Goal: Find specific page/section: Find specific page/section

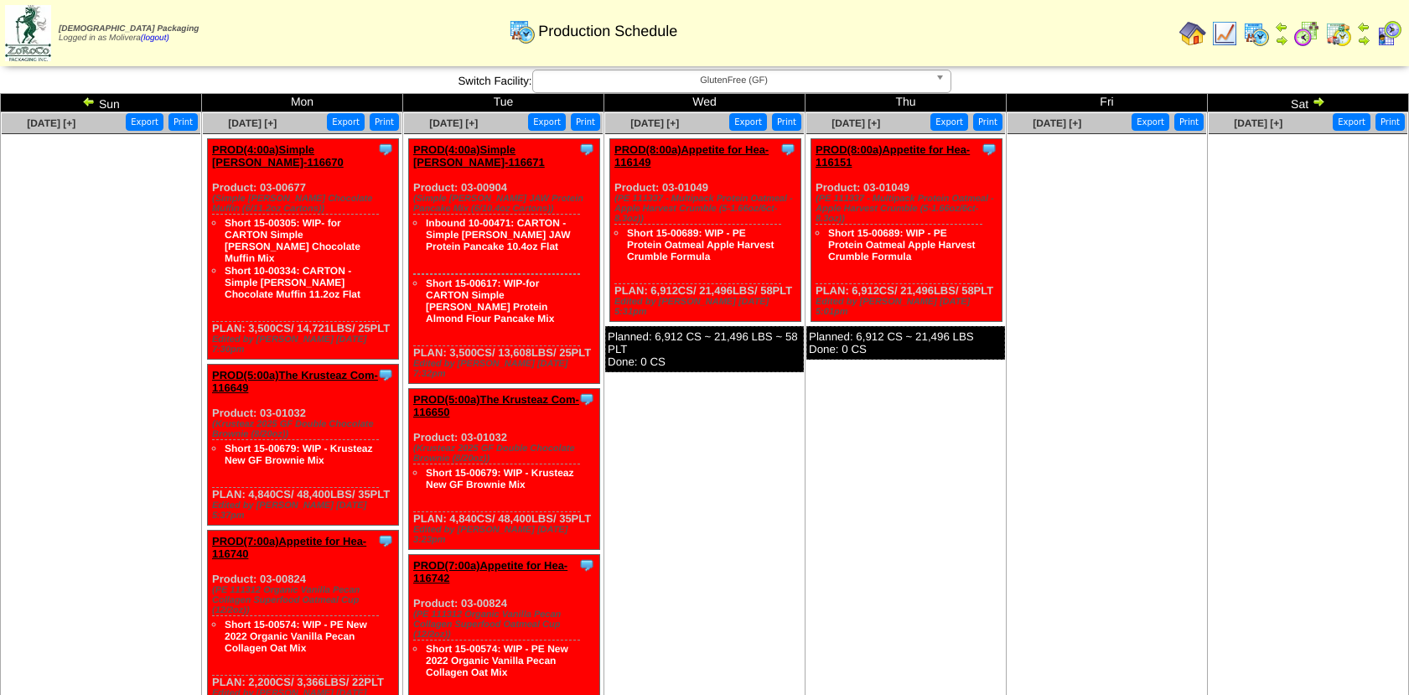
scroll to position [326, 0]
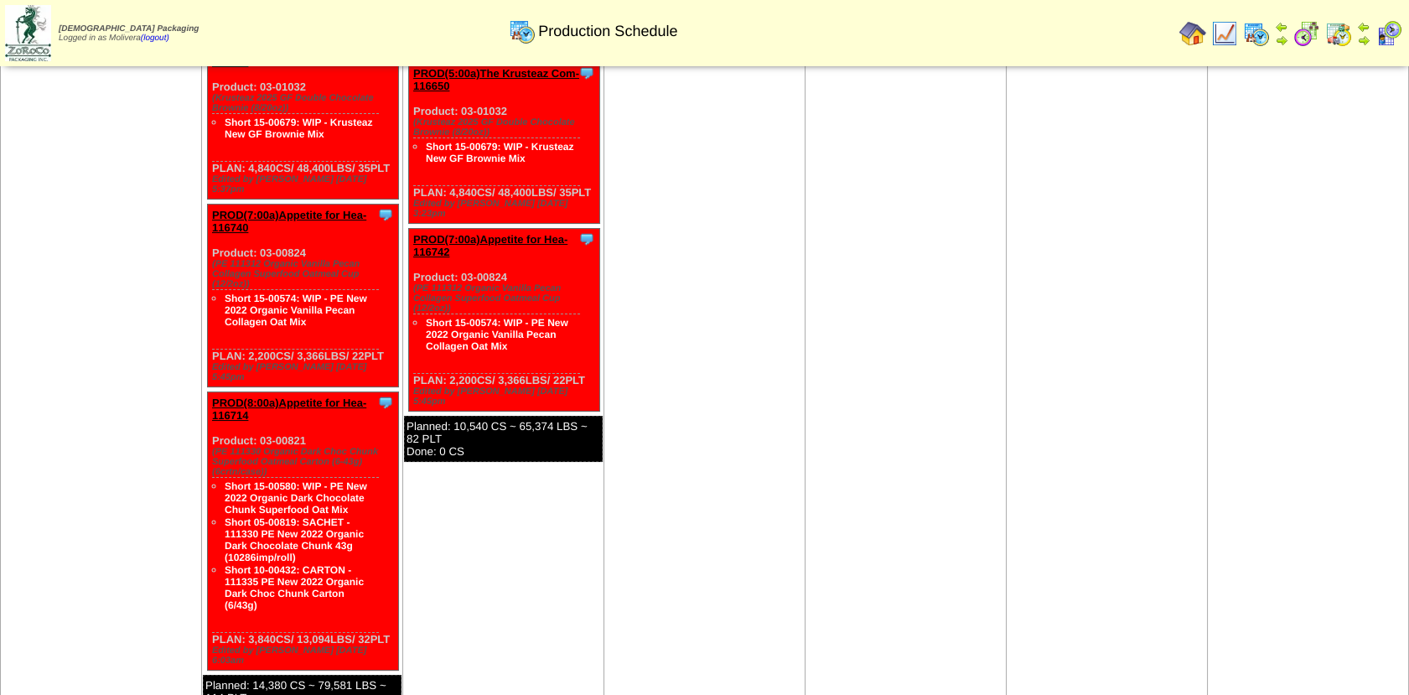
click at [1214, 37] on img at bounding box center [1224, 33] width 27 height 27
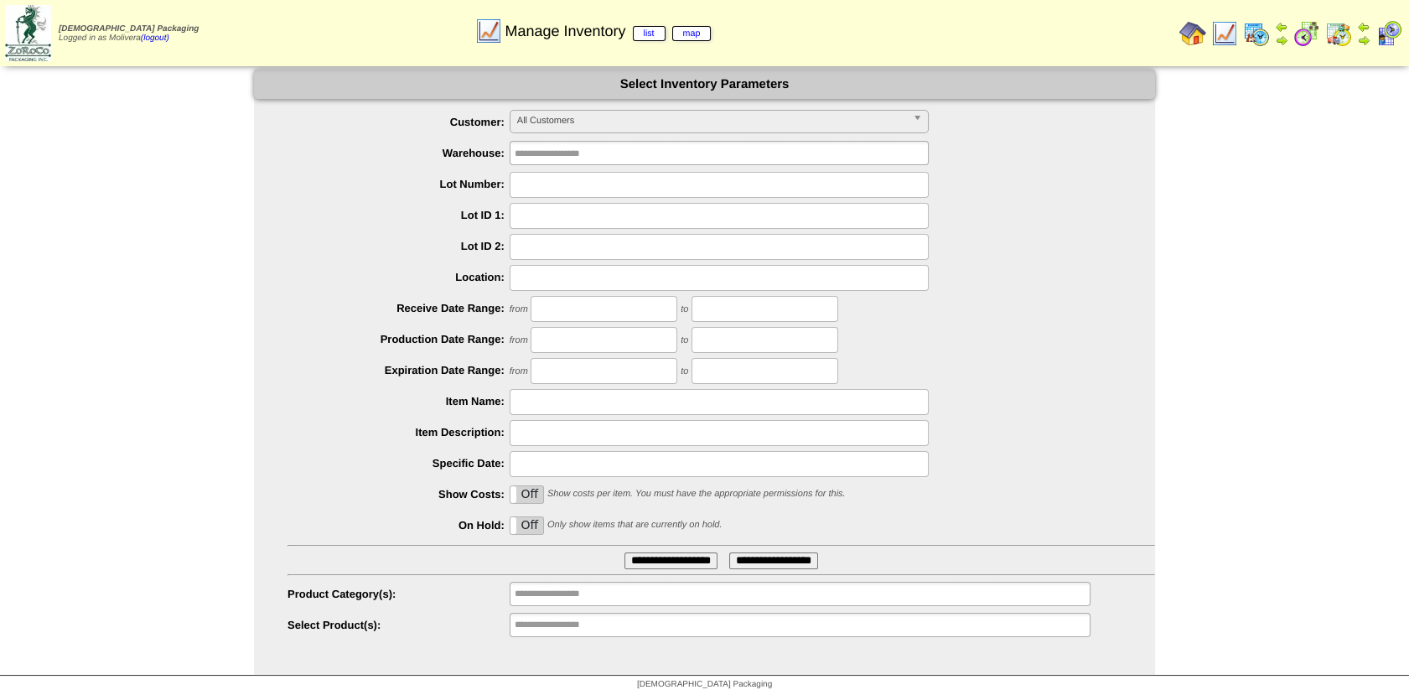
click at [710, 127] on span "All Customers" at bounding box center [711, 121] width 389 height 20
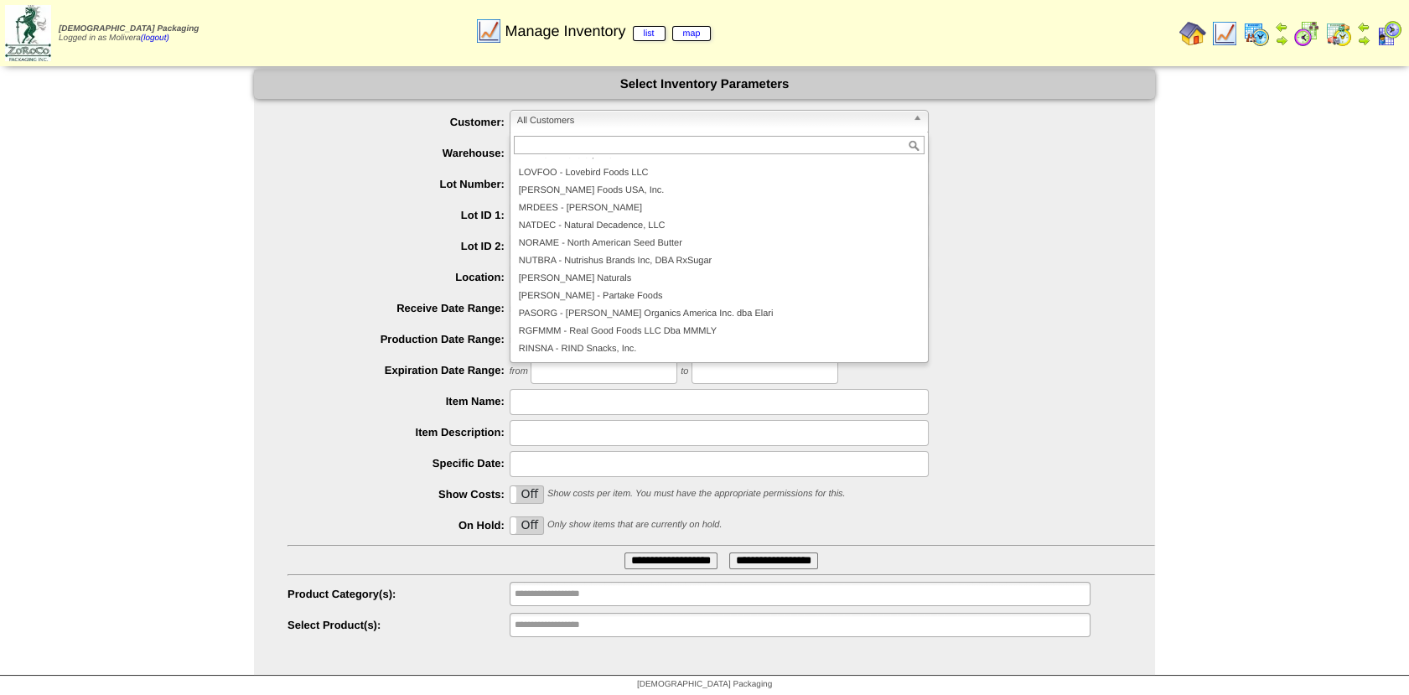
scroll to position [362, 0]
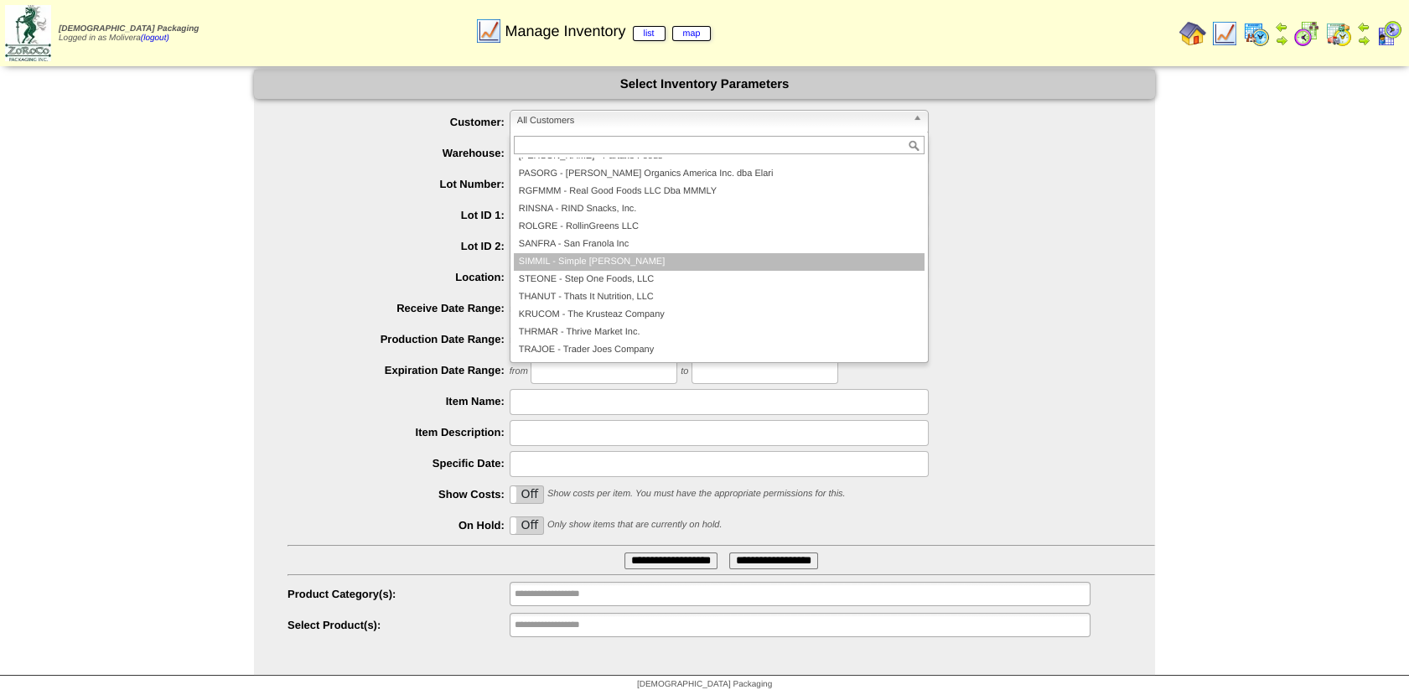
click at [582, 270] on li "SIMMIL - Simple Mills" at bounding box center [719, 262] width 411 height 18
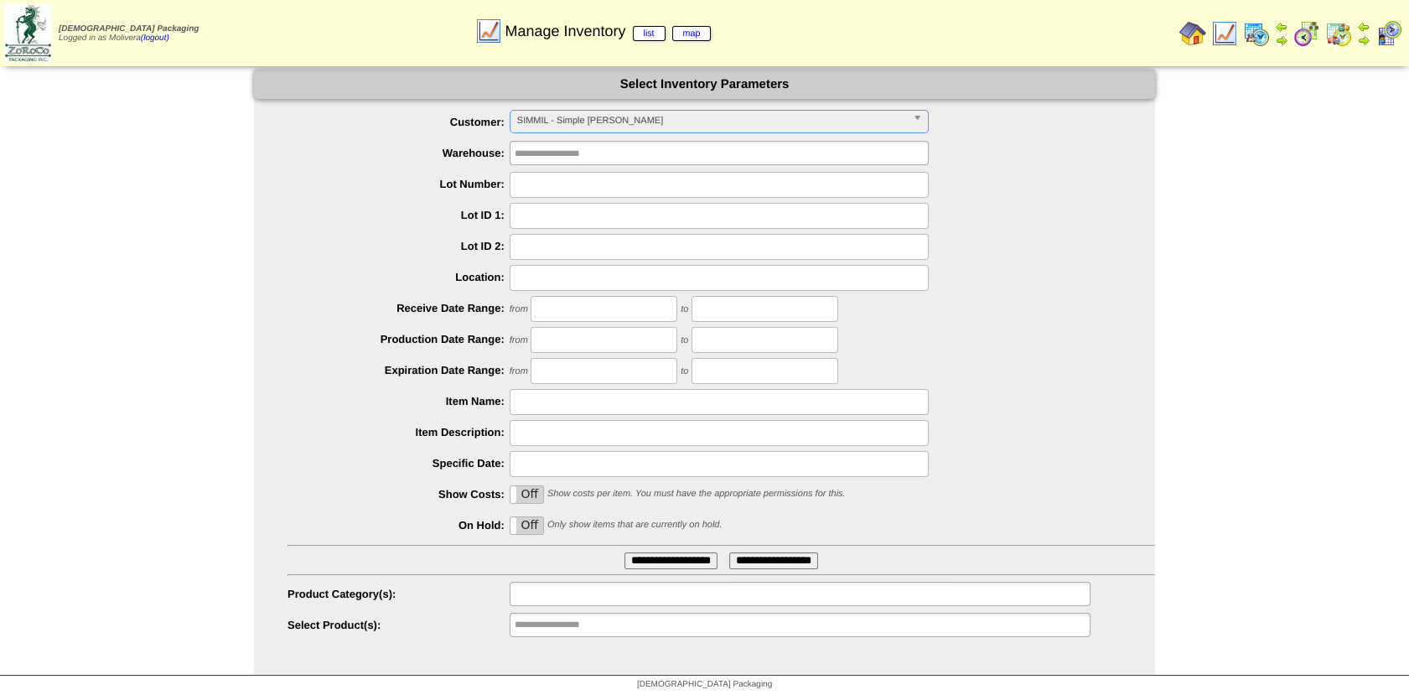
click at [603, 592] on input "text" at bounding box center [568, 593] width 107 height 21
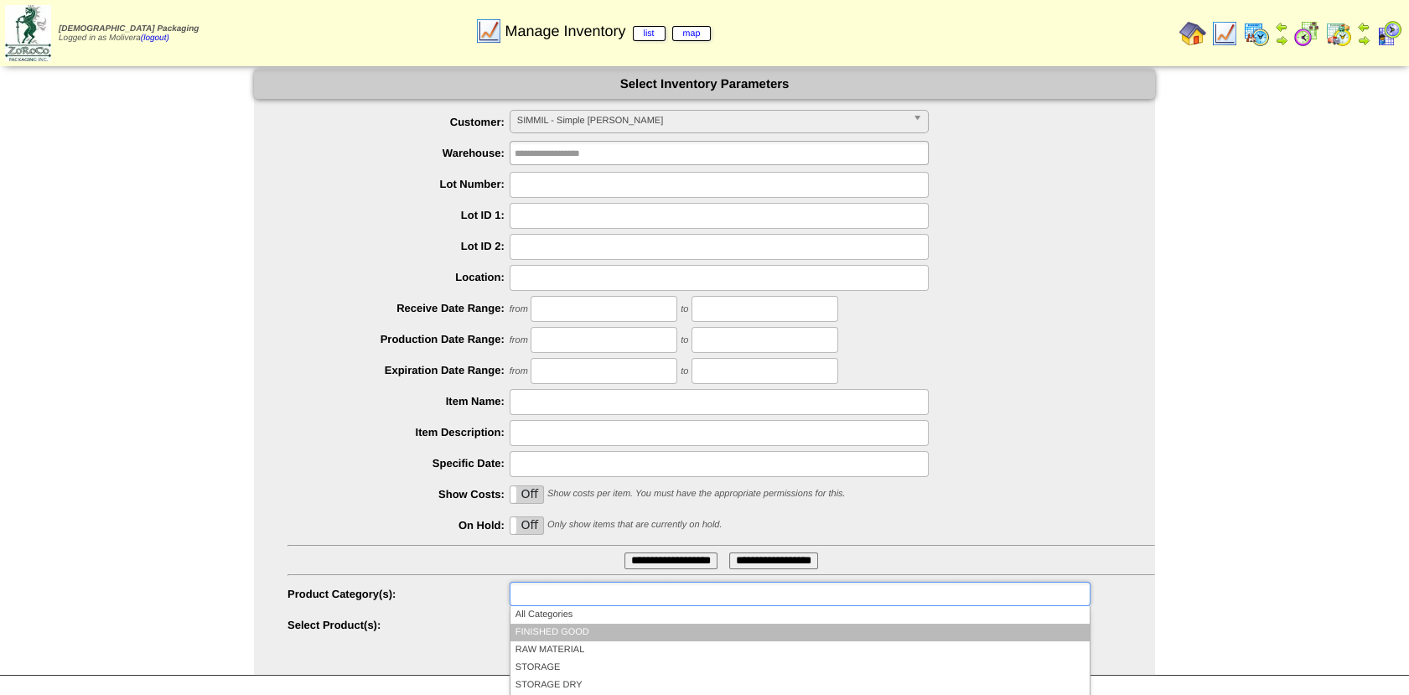
click at [551, 634] on li "FINISHED GOOD" at bounding box center [799, 633] width 579 height 18
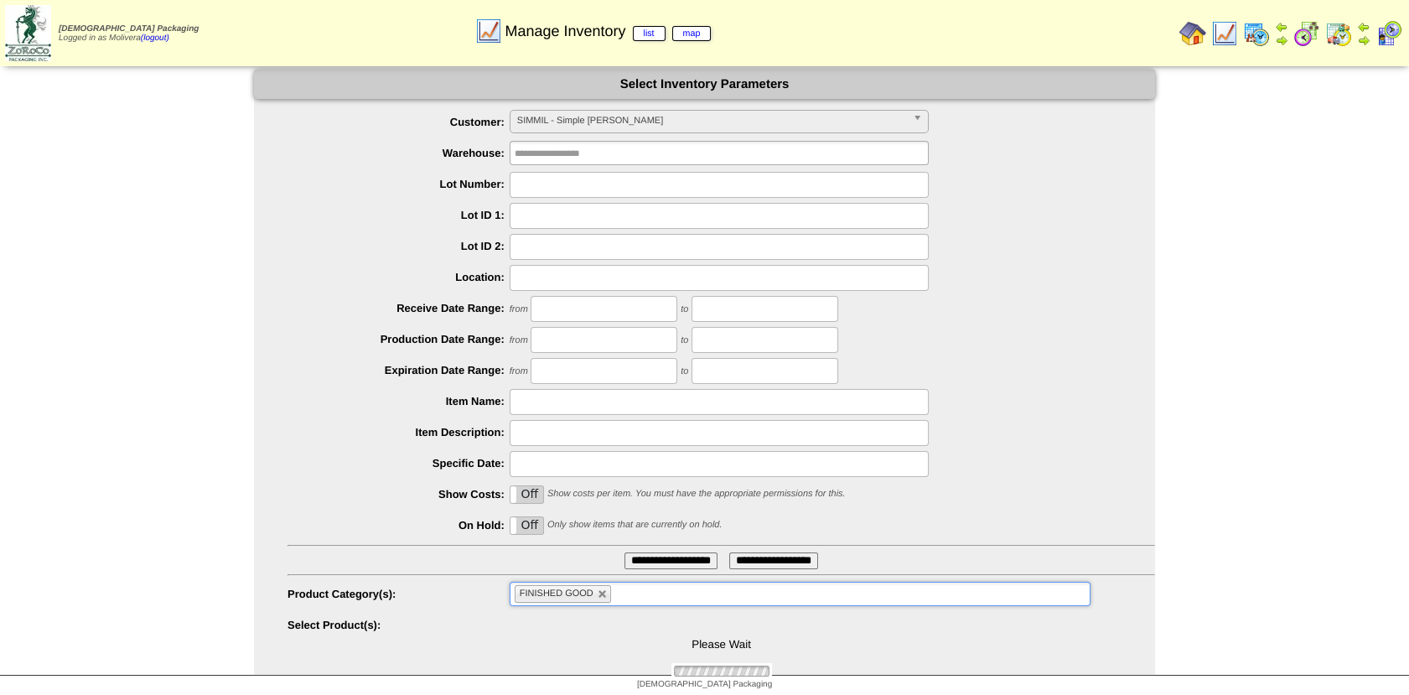
click at [644, 562] on input "**********" at bounding box center [670, 560] width 93 height 17
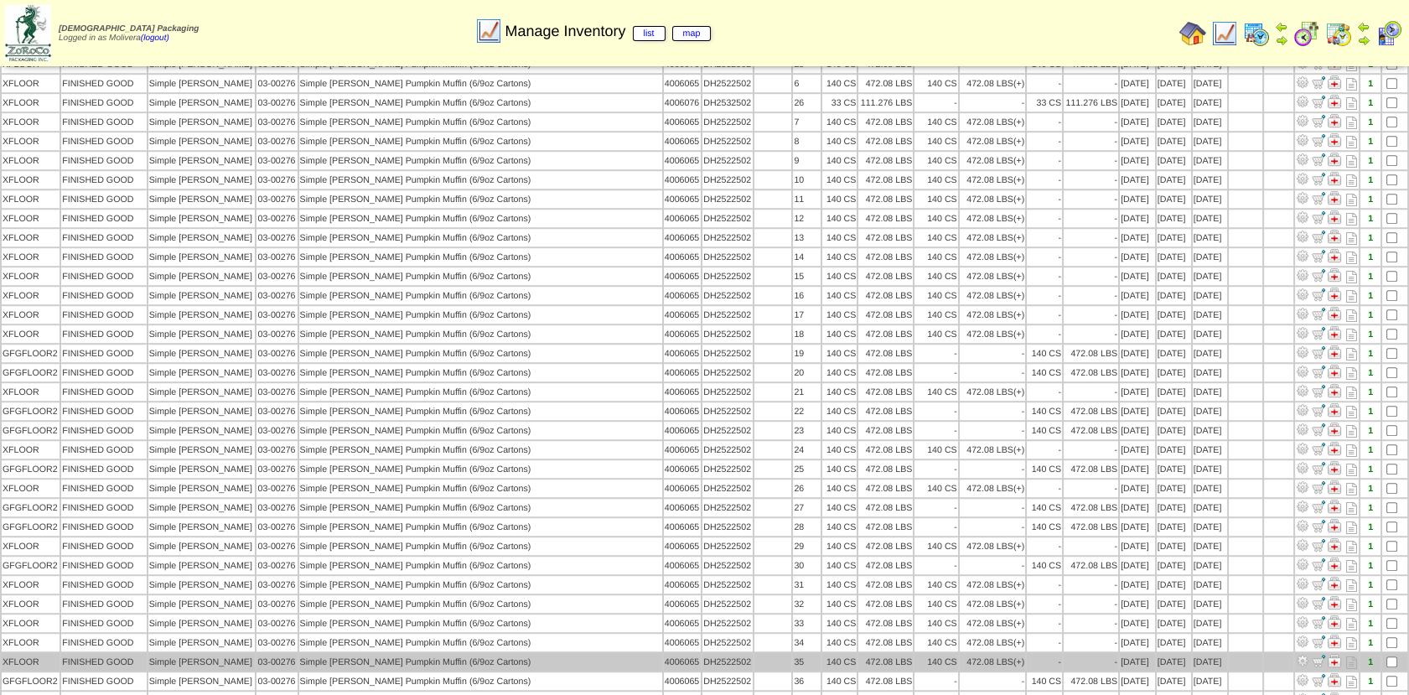
scroll to position [2209, 0]
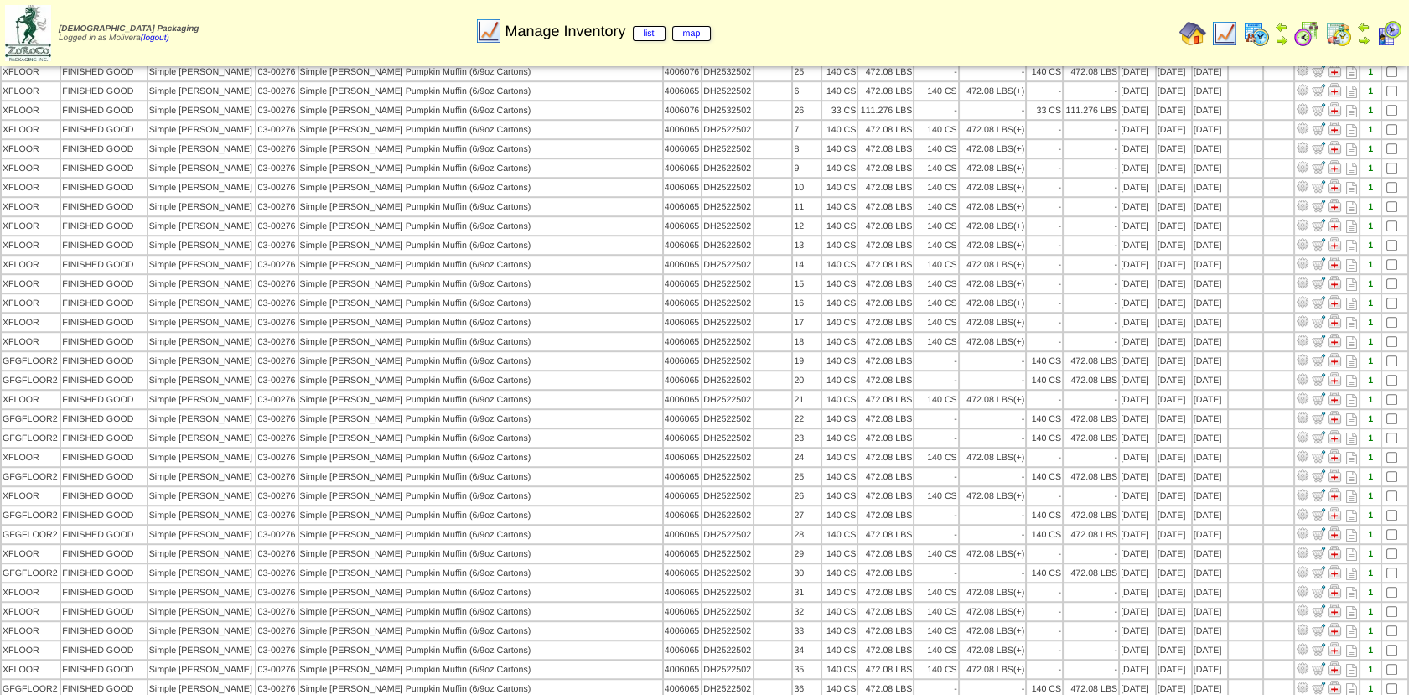
click at [1256, 34] on img at bounding box center [1256, 33] width 27 height 27
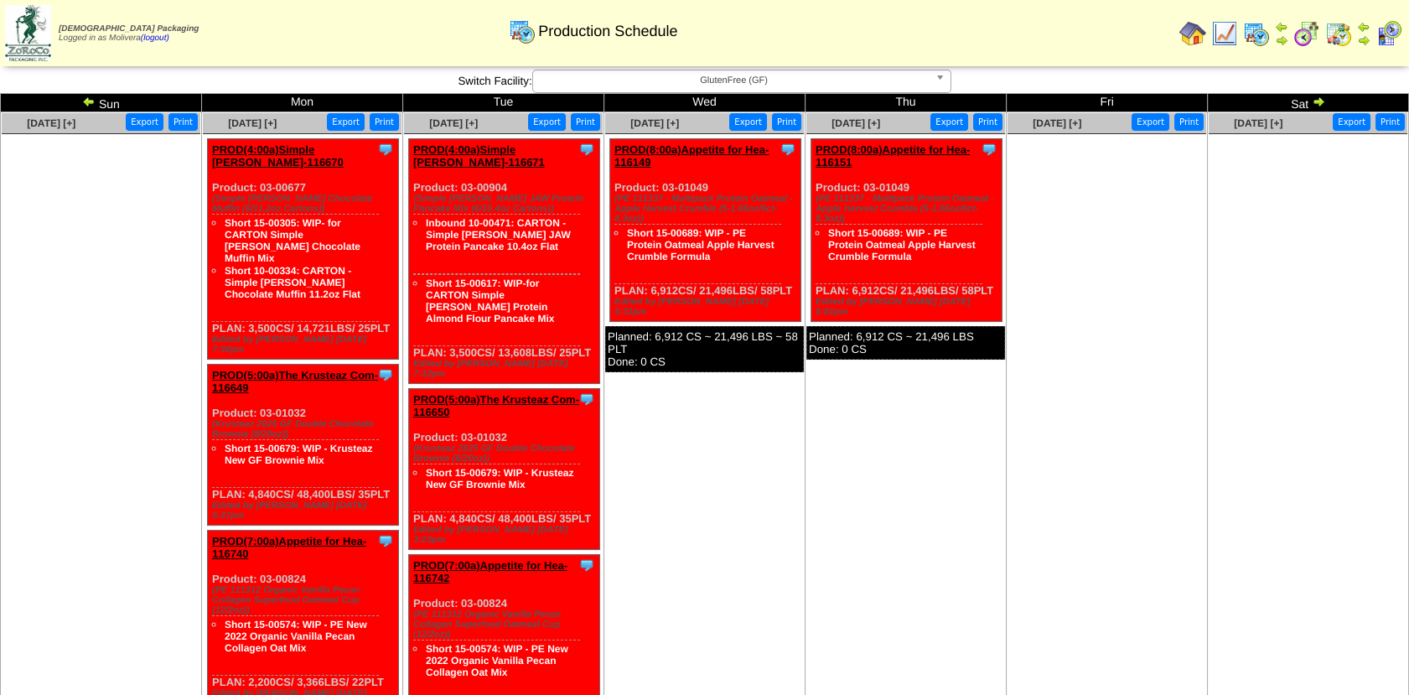
click at [91, 101] on img at bounding box center [88, 101] width 13 height 13
